Goal: Task Accomplishment & Management: Manage account settings

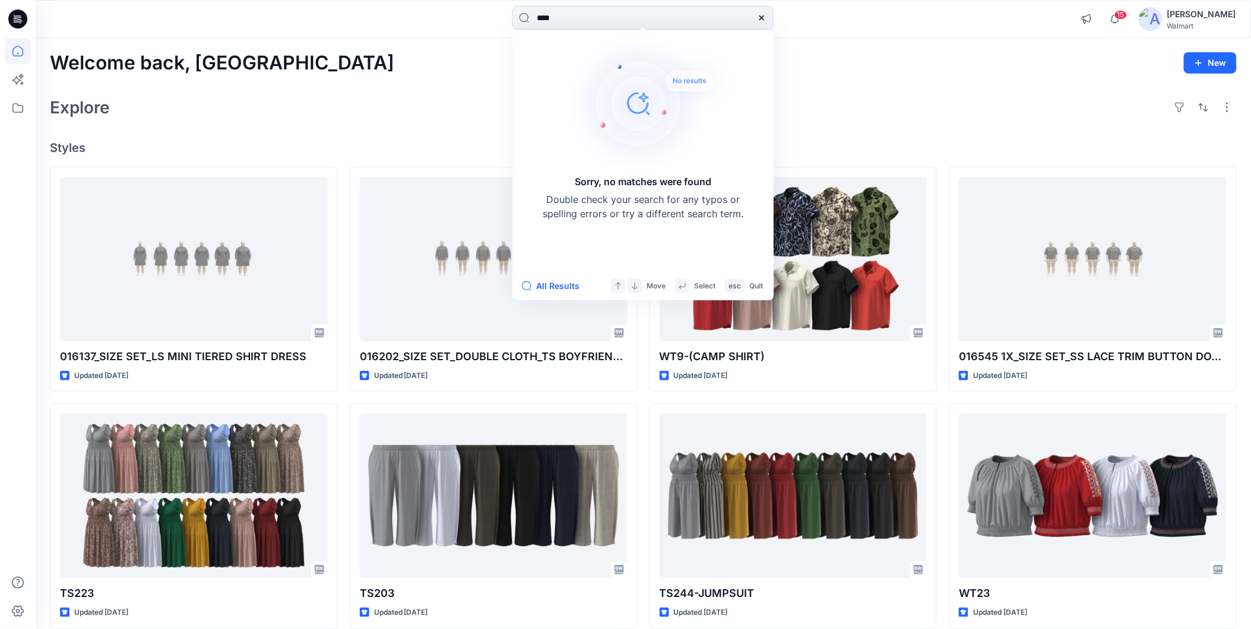
type input "****"
click at [1220, 15] on div "[PERSON_NAME]" at bounding box center [1201, 14] width 69 height 14
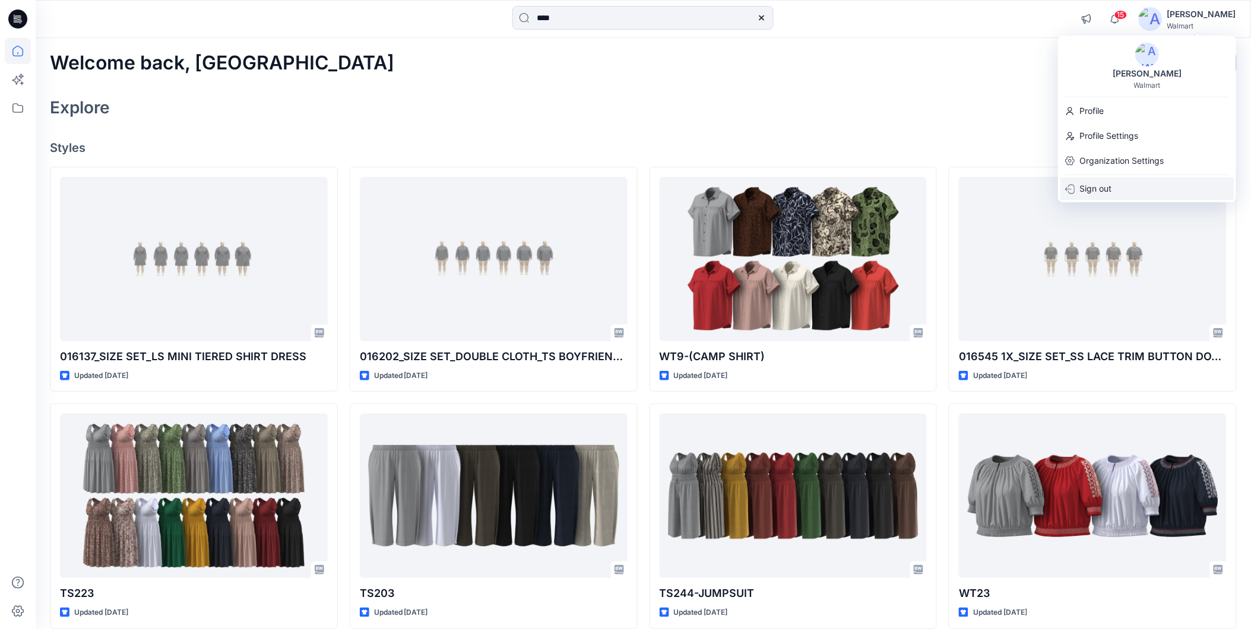
click at [1091, 185] on p "Sign out" at bounding box center [1095, 189] width 32 height 23
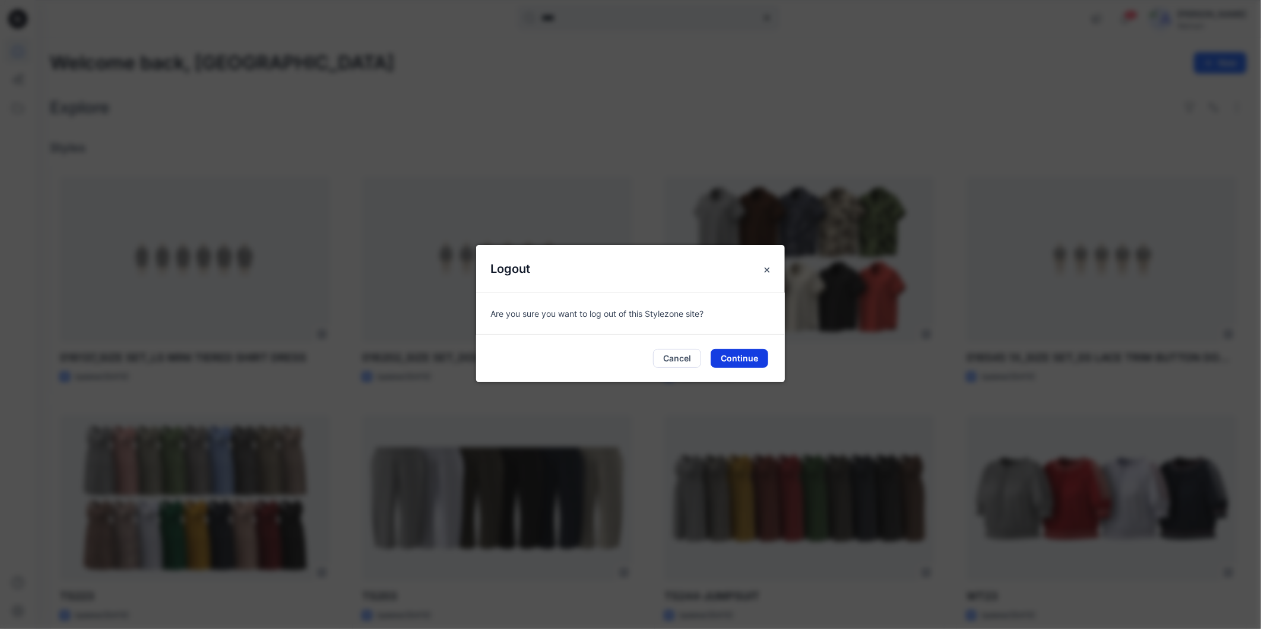
click at [730, 353] on button "Continue" at bounding box center [740, 358] width 58 height 19
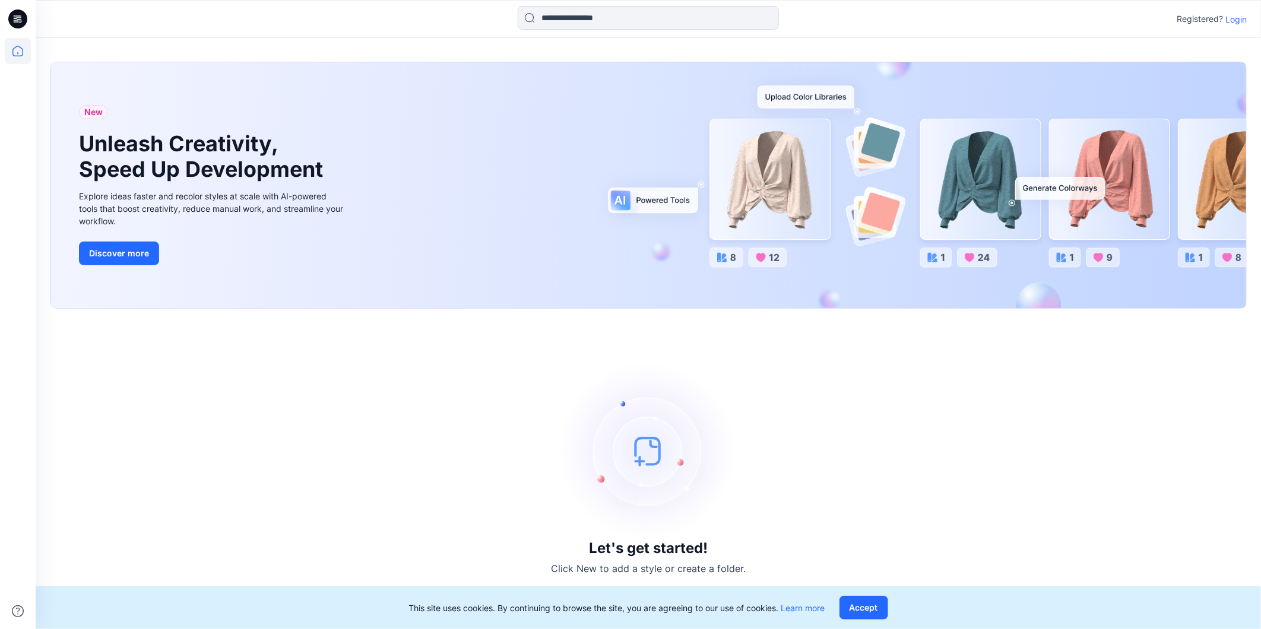
click at [1233, 22] on p "Login" at bounding box center [1235, 19] width 21 height 12
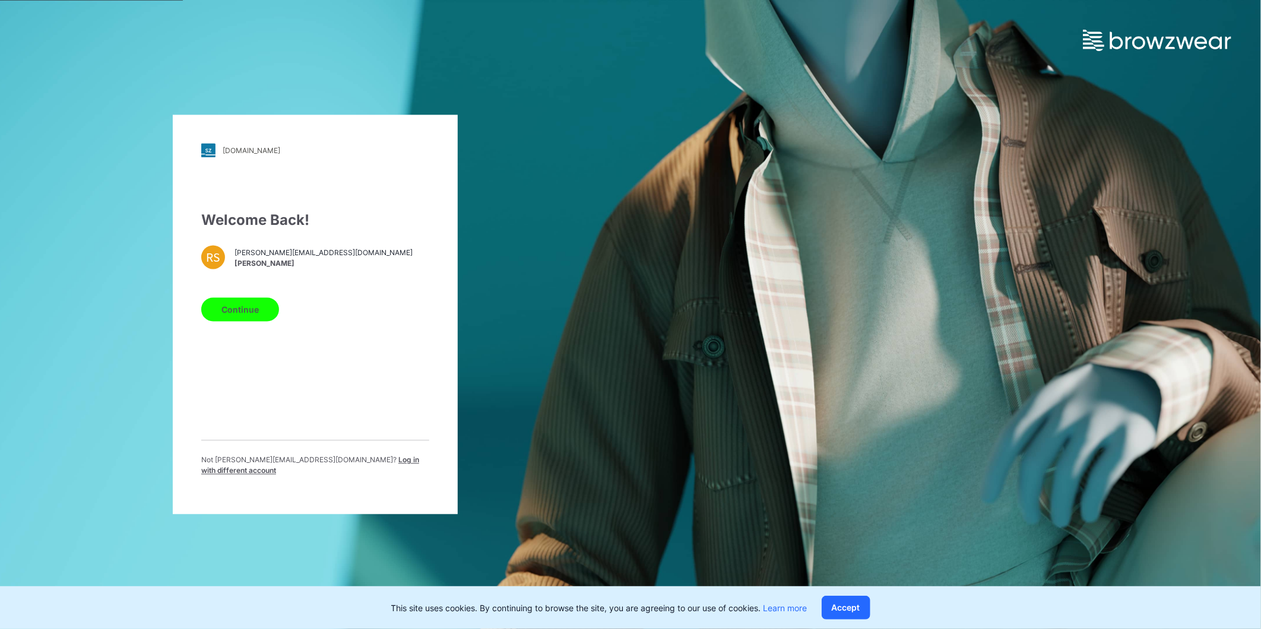
click at [239, 311] on button "Continue" at bounding box center [240, 310] width 78 height 24
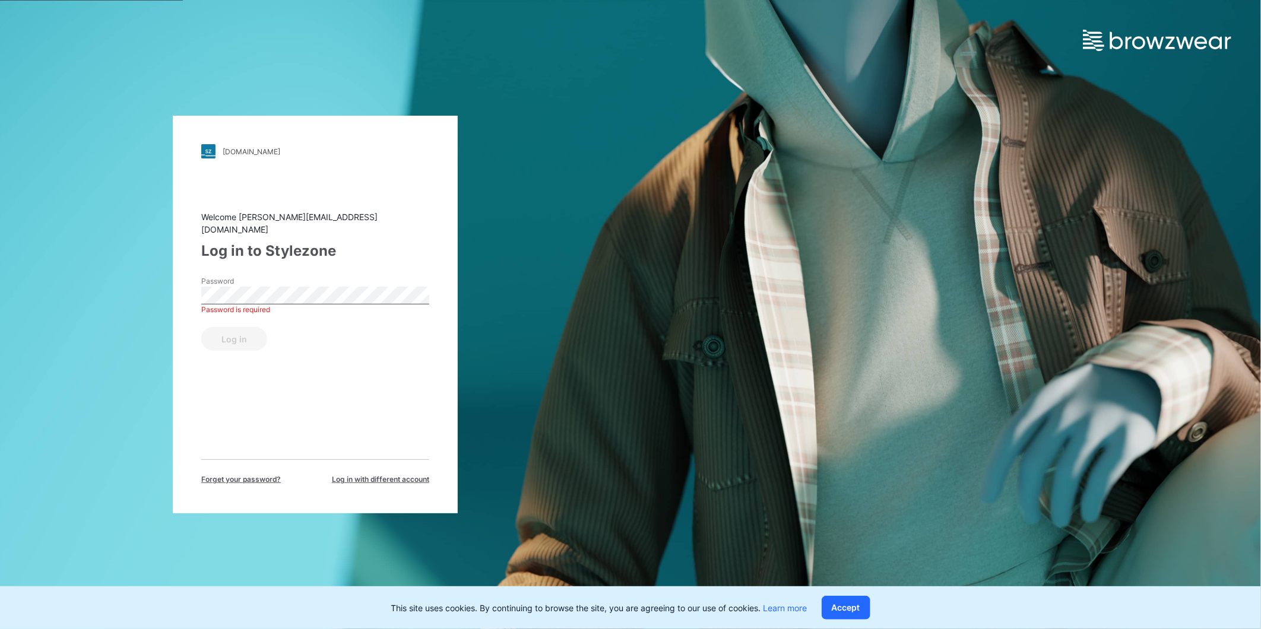
click at [354, 259] on div "Welcome rahul.singh@shahi.co.in Log in to Stylezone Password Password is requir…" at bounding box center [315, 348] width 228 height 274
click at [388, 474] on span "Log in with different account" at bounding box center [380, 479] width 97 height 11
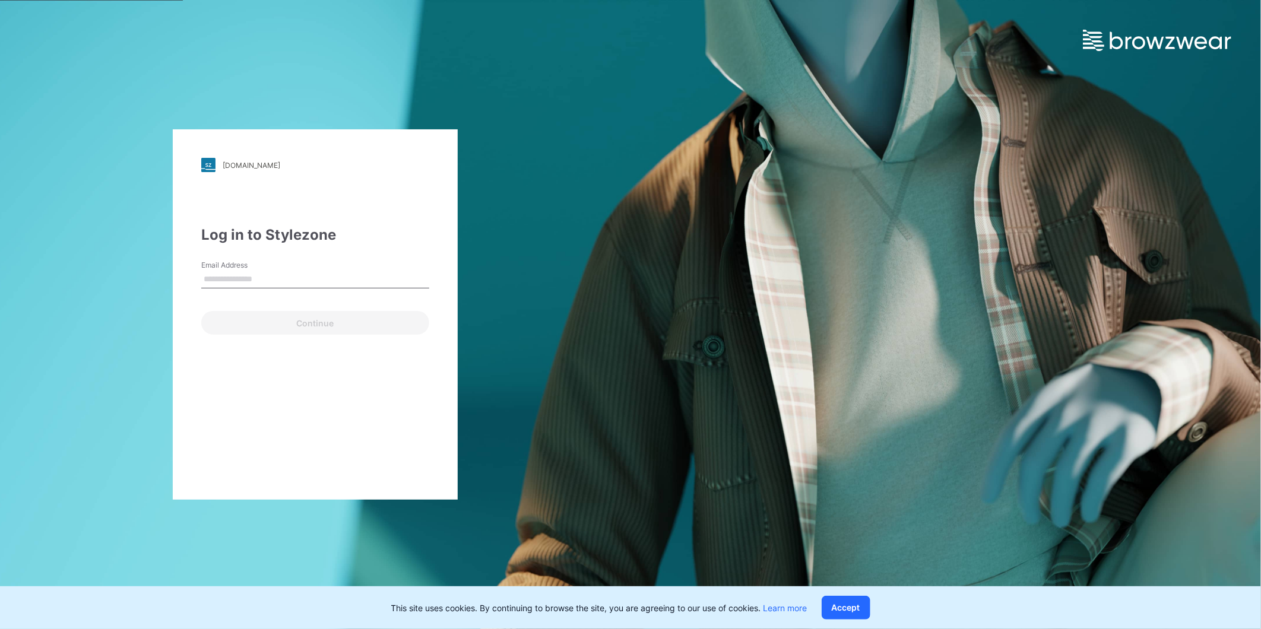
click at [325, 280] on input "Email Address" at bounding box center [315, 280] width 228 height 18
type input "**********"
click at [259, 327] on button "Continue" at bounding box center [315, 323] width 228 height 24
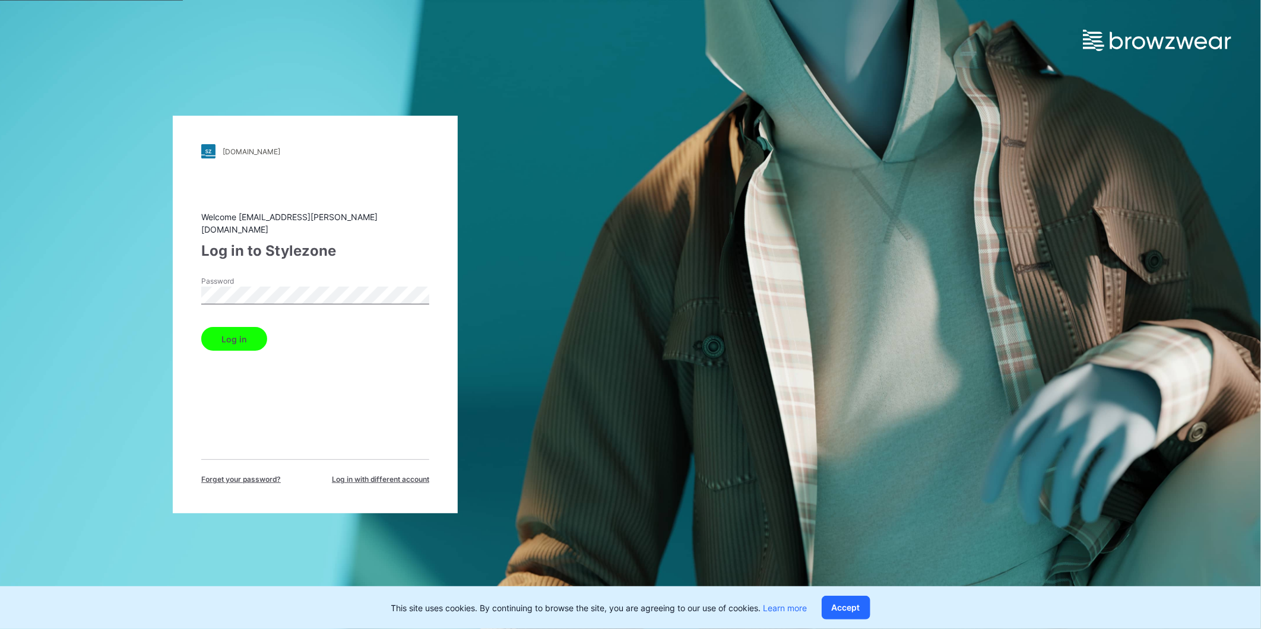
click at [234, 331] on button "Log in" at bounding box center [234, 339] width 66 height 24
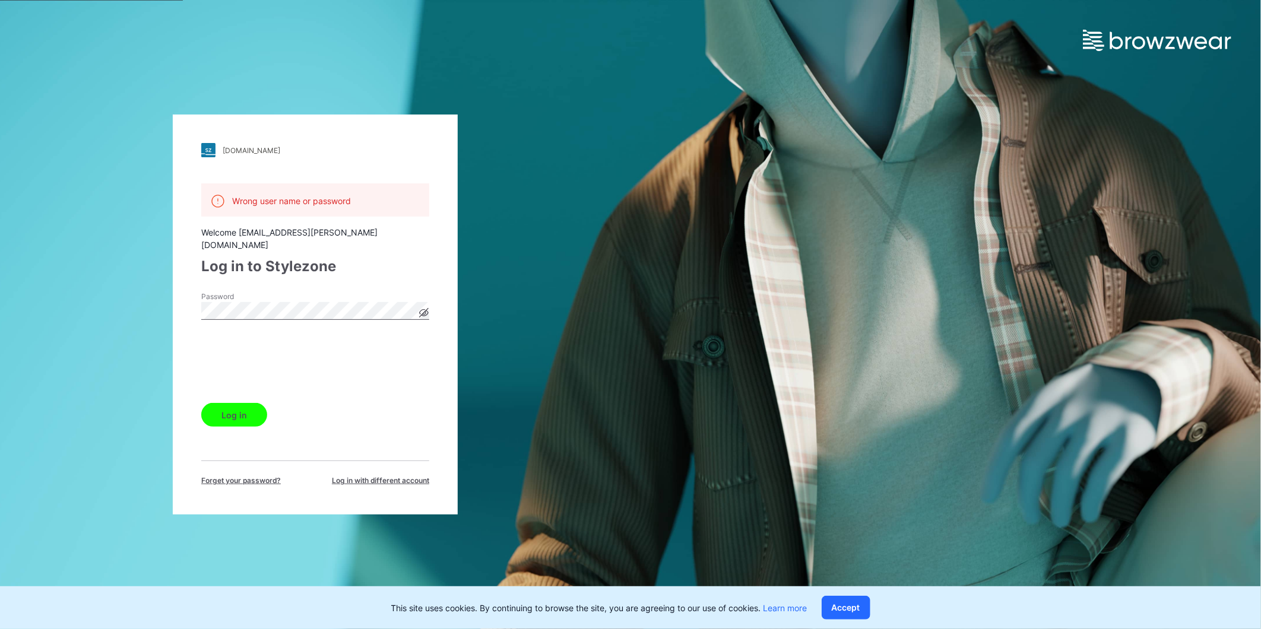
click at [240, 403] on button "Log in" at bounding box center [234, 415] width 66 height 24
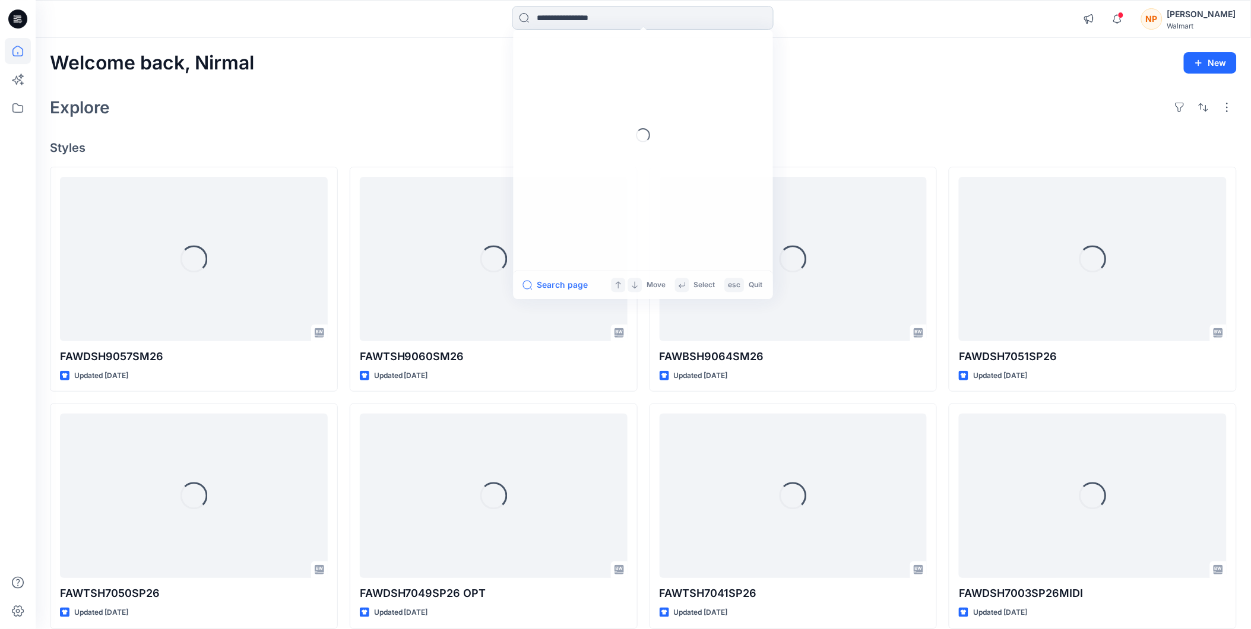
click at [601, 14] on input at bounding box center [642, 18] width 261 height 24
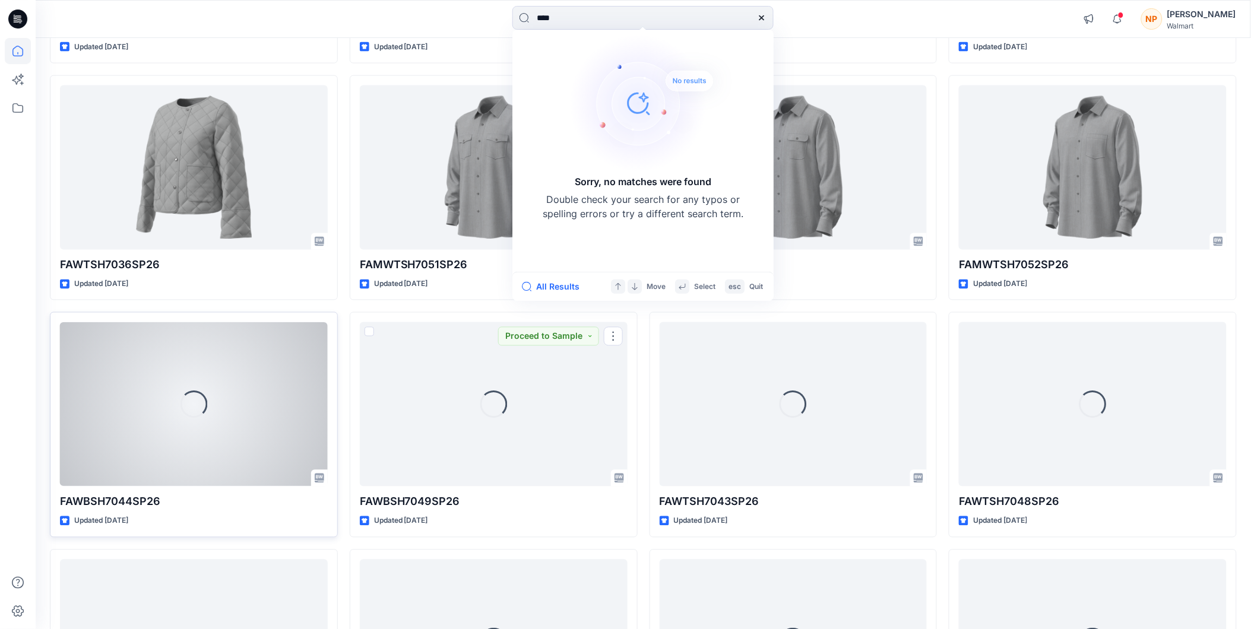
scroll to position [624, 0]
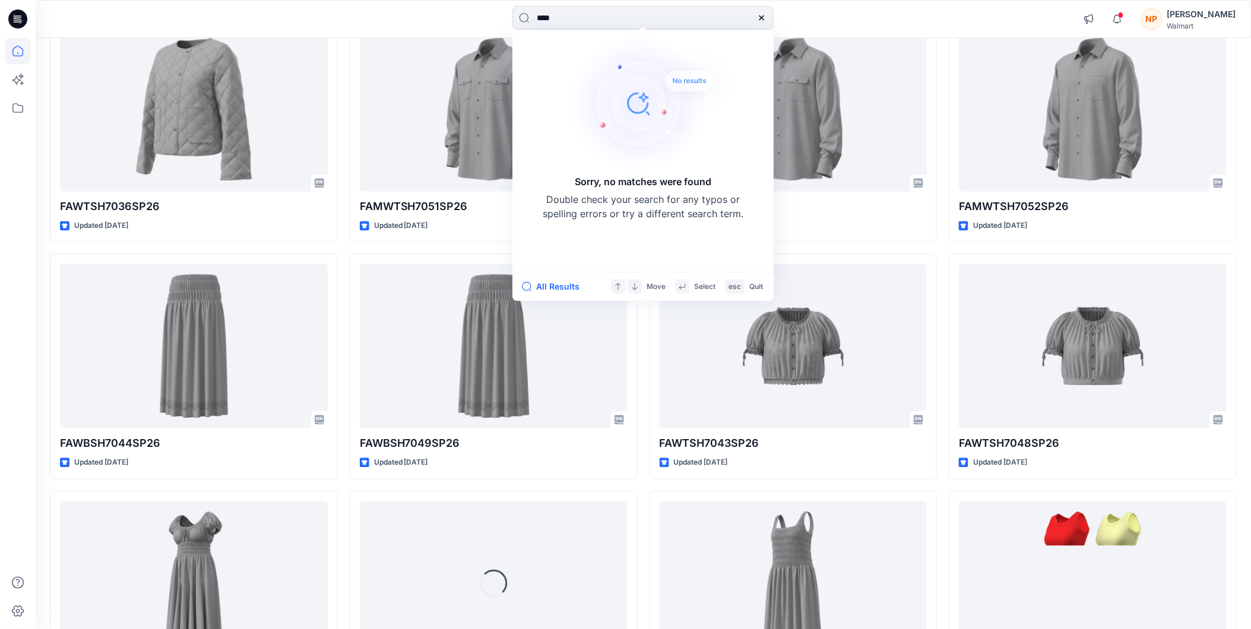
type input "****"
